Goal: Find contact information: Find contact information

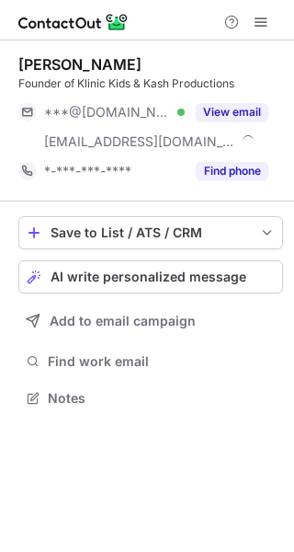
scroll to position [385, 294]
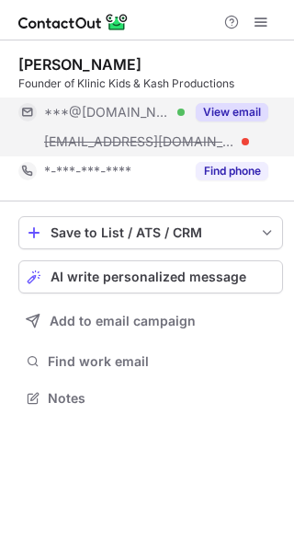
click at [241, 109] on button "View email" at bounding box center [232, 112] width 73 height 18
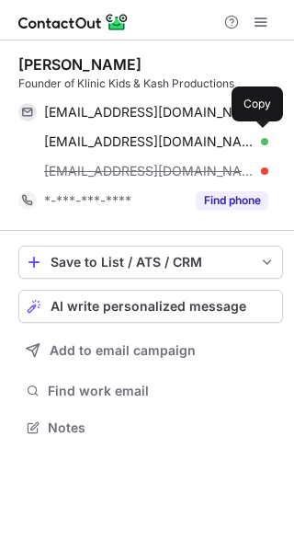
scroll to position [414, 294]
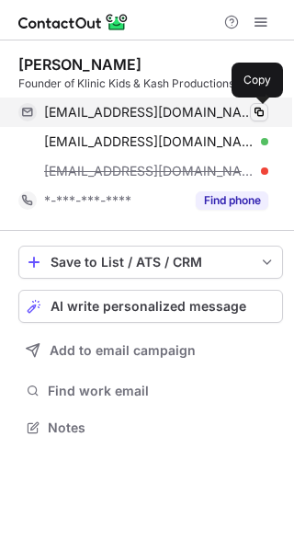
click at [257, 109] on span at bounding box center [259, 112] width 15 height 15
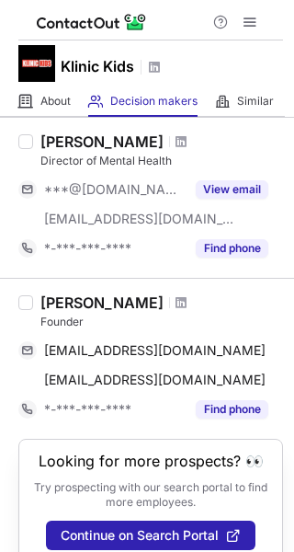
scroll to position [427, 0]
